Goal: Information Seeking & Learning: Find specific fact

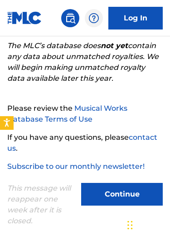
scroll to position [260, 0]
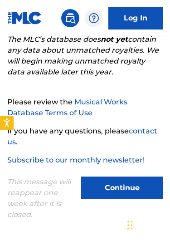
click at [168, 155] on div "Welcome to The MLC's Public Work Search The Public Work Search allows anyone to…" at bounding box center [85, 14] width 170 height 476
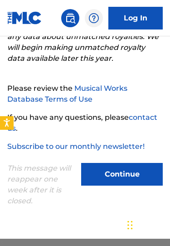
click at [162, 154] on div "This message will reappear one week after it is closed. Continue" at bounding box center [85, 181] width 156 height 58
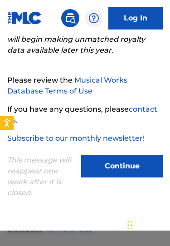
click at [154, 167] on button "Continue" at bounding box center [122, 166] width 82 height 23
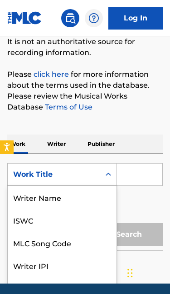
scroll to position [45, 0]
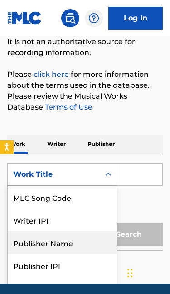
click at [73, 243] on div "Publisher Name" at bounding box center [62, 242] width 109 height 23
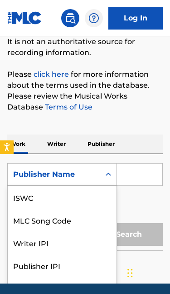
click at [140, 183] on input "Search Form" at bounding box center [139, 175] width 45 height 22
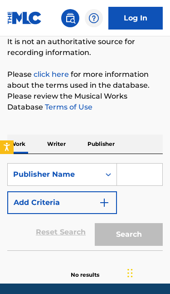
scroll to position [122, 0]
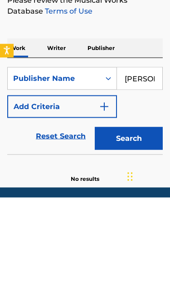
type input "[PERSON_NAME]"
click at [143, 224] on button "Search" at bounding box center [129, 235] width 68 height 23
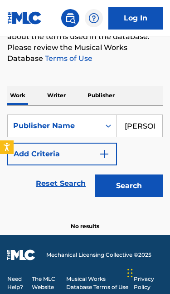
click at [145, 184] on button "Search" at bounding box center [129, 186] width 68 height 23
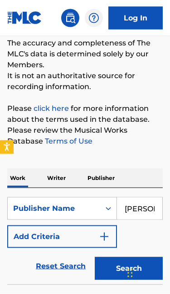
scroll to position [90, 0]
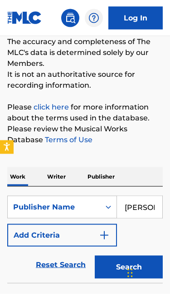
click at [54, 176] on p "Writer" at bounding box center [57, 176] width 24 height 19
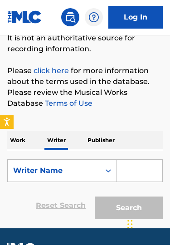
scroll to position [125, 0]
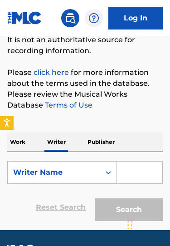
click at [139, 171] on input "Search Form" at bounding box center [139, 173] width 45 height 22
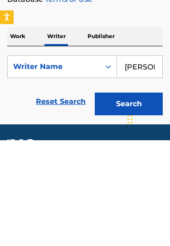
type input "[PERSON_NAME]"
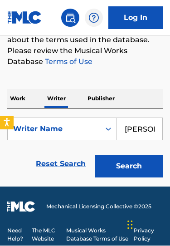
click at [137, 161] on button "Search" at bounding box center [129, 166] width 68 height 23
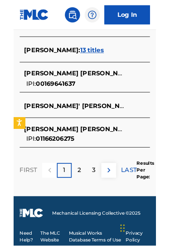
scroll to position [517, 0]
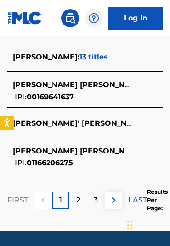
click at [98, 200] on p "3" at bounding box center [96, 200] width 4 height 11
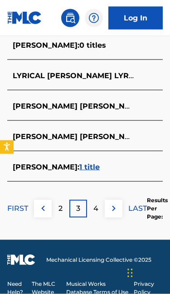
scroll to position [498, 0]
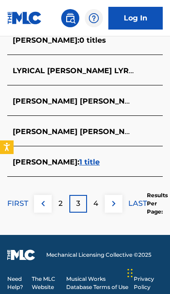
click at [96, 198] on p "4" at bounding box center [96, 203] width 5 height 11
